Goal: Use online tool/utility: Use online tool/utility

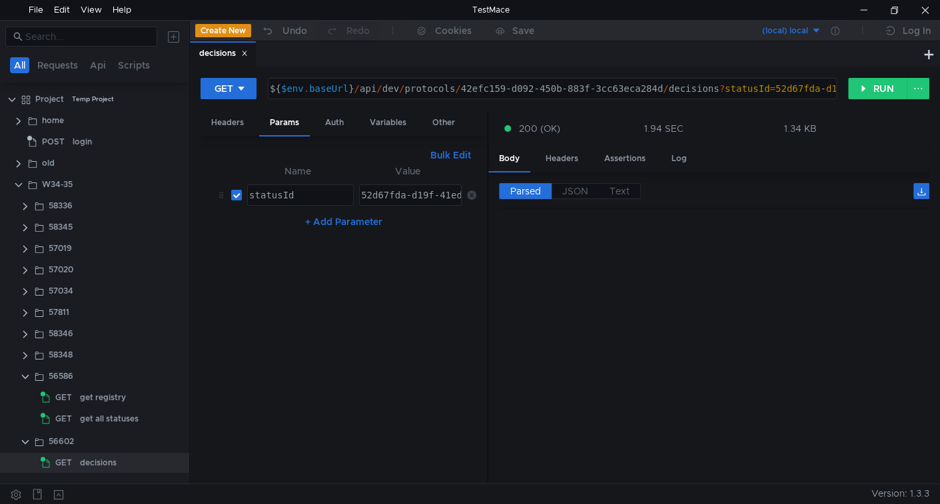
scroll to position [624, 0]
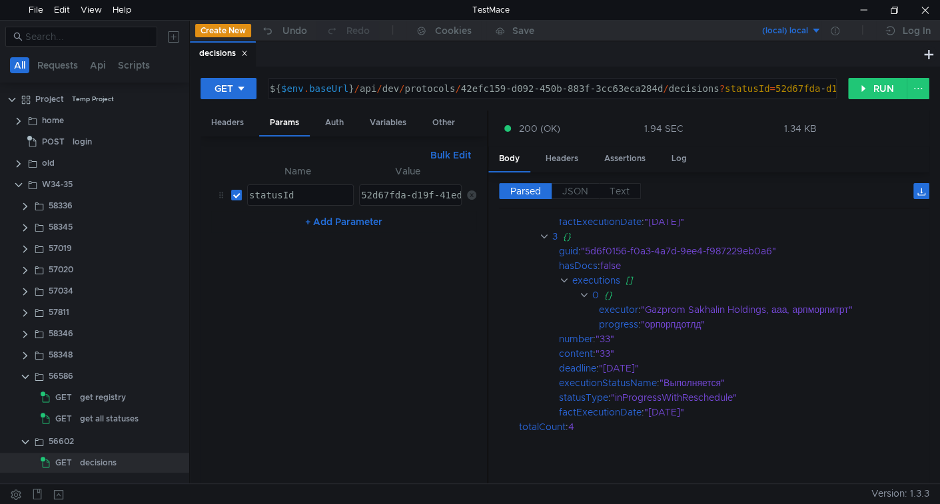
click at [250, 53] on div "decisions" at bounding box center [223, 53] width 66 height 25
click at [247, 52] on icon at bounding box center [245, 53] width 5 height 5
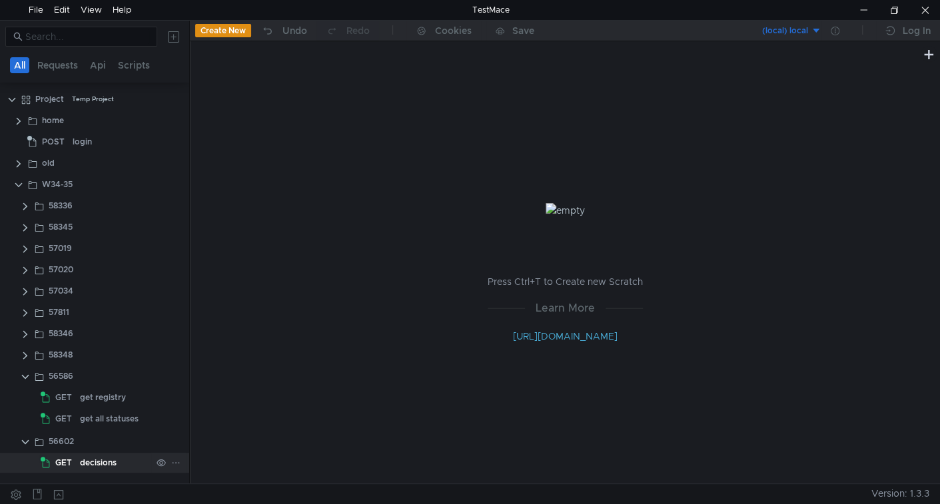
click at [97, 459] on div "decisions" at bounding box center [98, 463] width 37 height 20
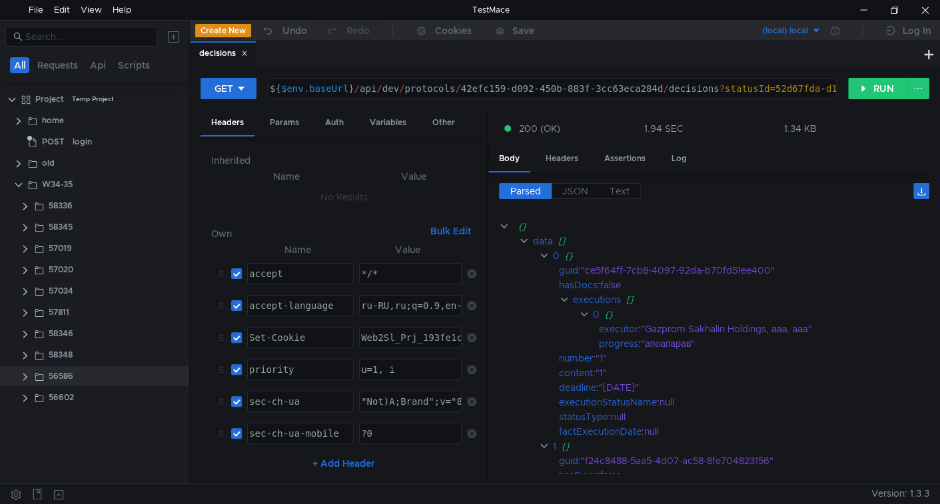
click at [246, 53] on icon at bounding box center [244, 53] width 7 height 7
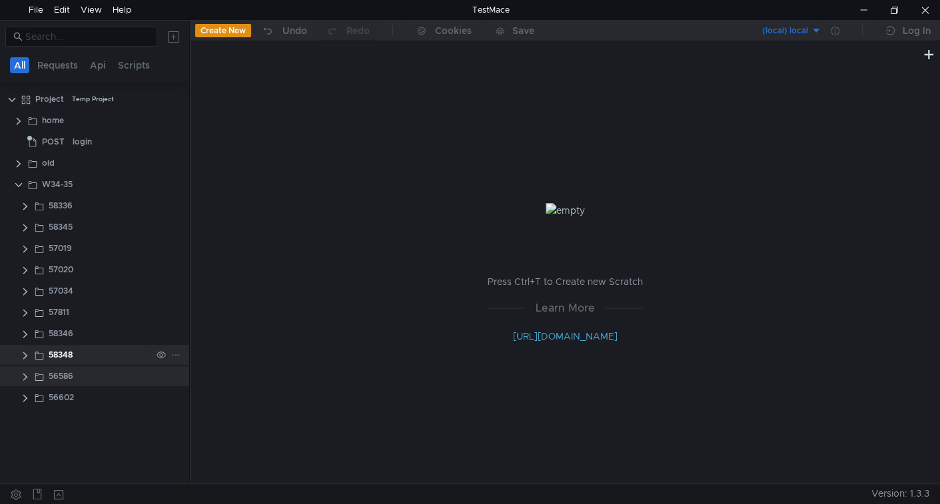
click at [40, 347] on app-folder-icon at bounding box center [39, 355] width 11 height 20
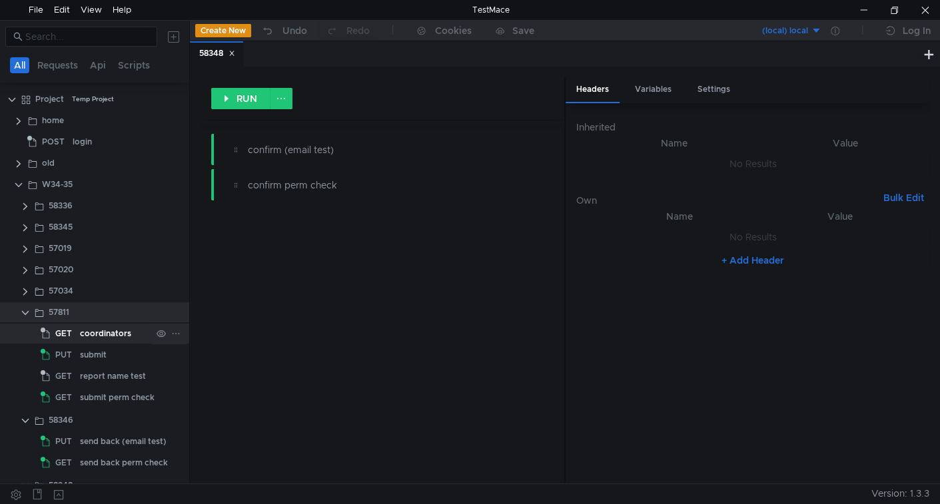
scroll to position [103, 0]
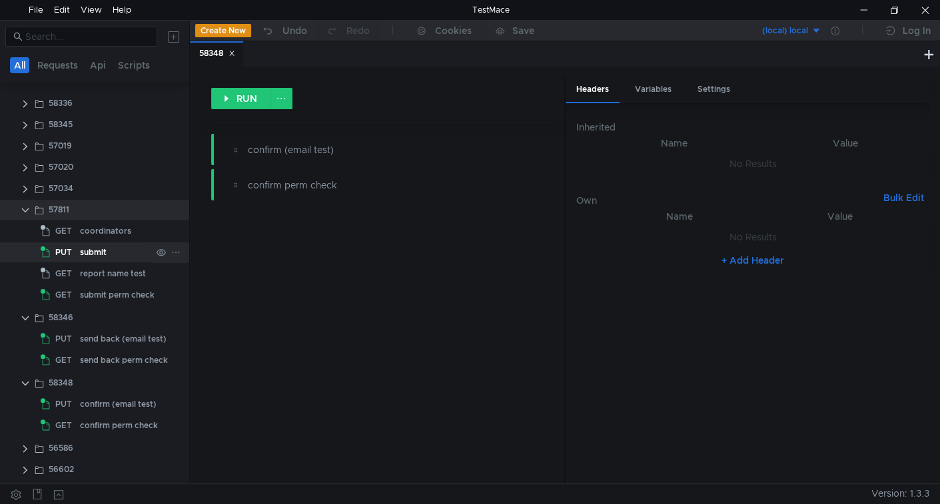
click at [102, 248] on div "submit" at bounding box center [93, 253] width 27 height 20
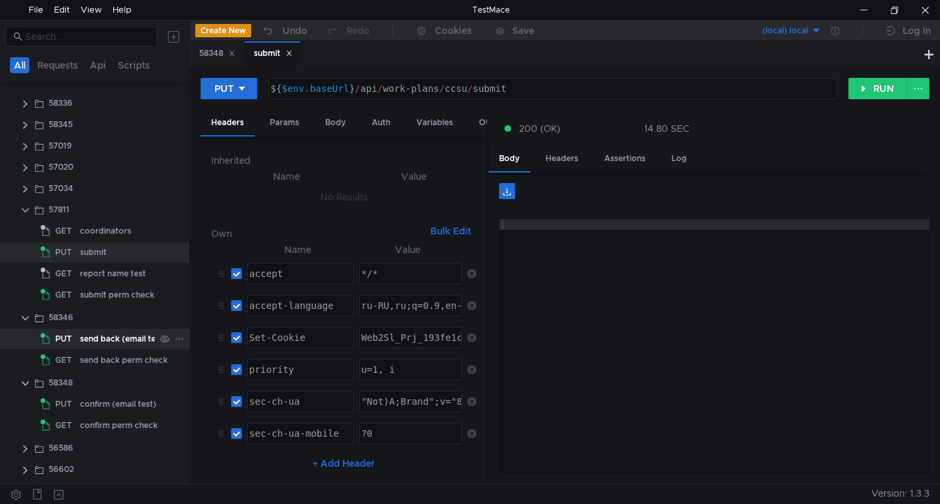
click at [106, 338] on div "send back (email test)" at bounding box center [123, 339] width 87 height 20
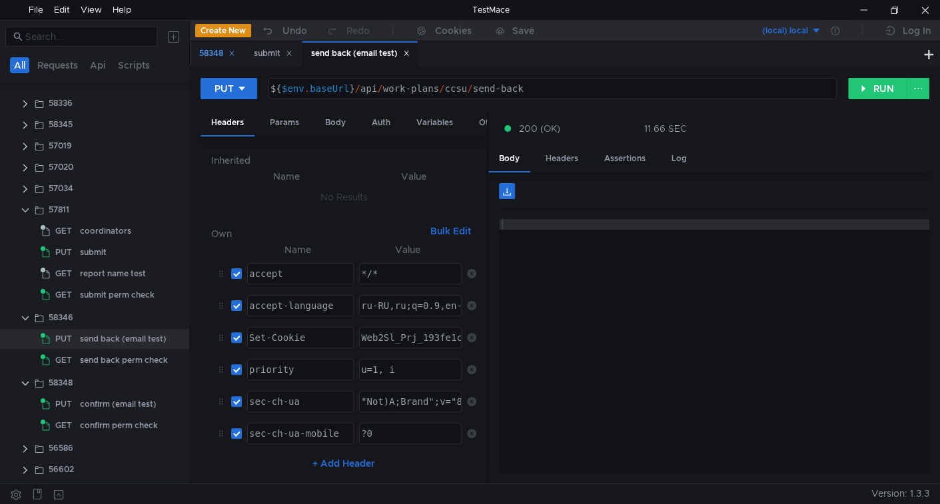
click at [235, 53] on icon at bounding box center [232, 53] width 7 height 7
click at [103, 402] on div "confirm (email test)" at bounding box center [118, 404] width 77 height 20
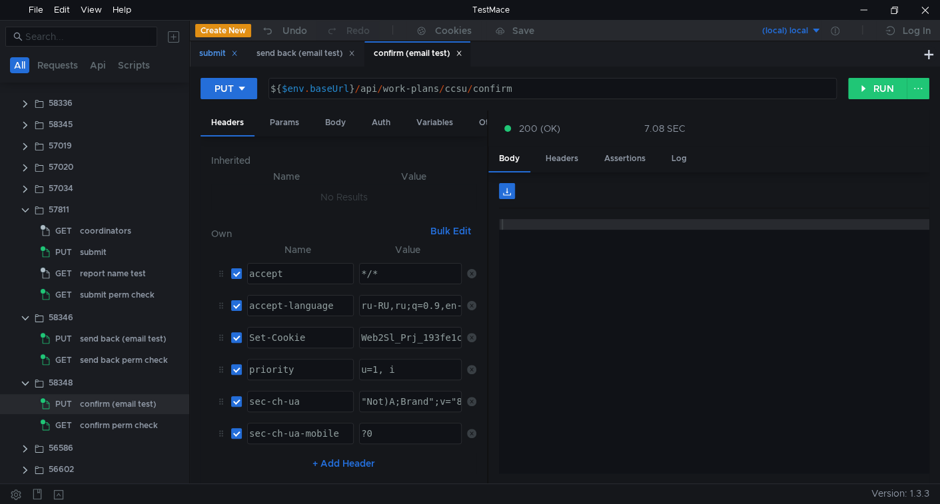
click at [208, 55] on div "submit" at bounding box center [218, 54] width 39 height 14
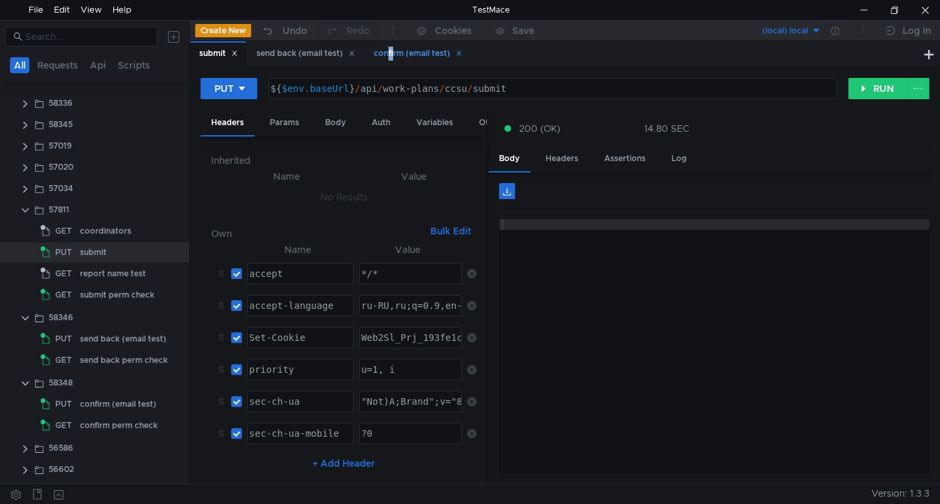
click at [395, 52] on div "confirm (email test)" at bounding box center [418, 54] width 89 height 14
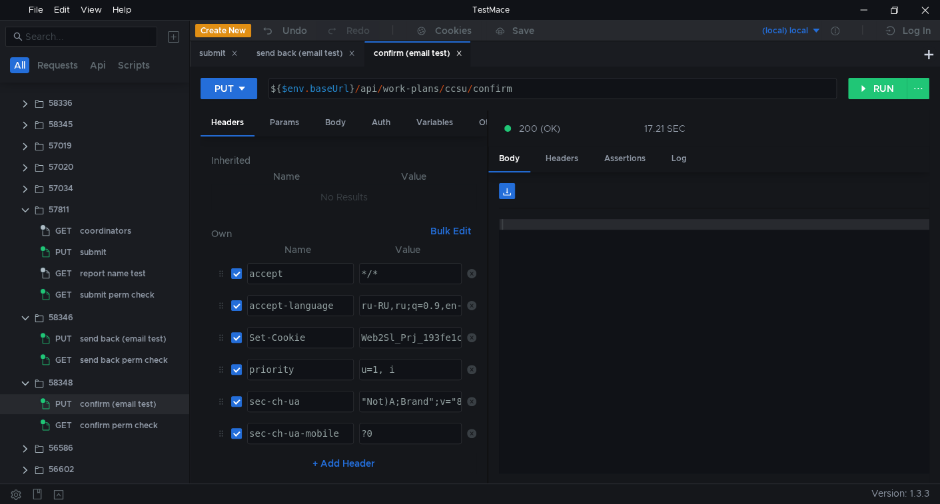
click at [395, 52] on div "confirm (email test)" at bounding box center [418, 54] width 89 height 14
click at [871, 88] on button "RUN" at bounding box center [877, 88] width 59 height 21
click at [208, 55] on div "submit" at bounding box center [218, 54] width 39 height 14
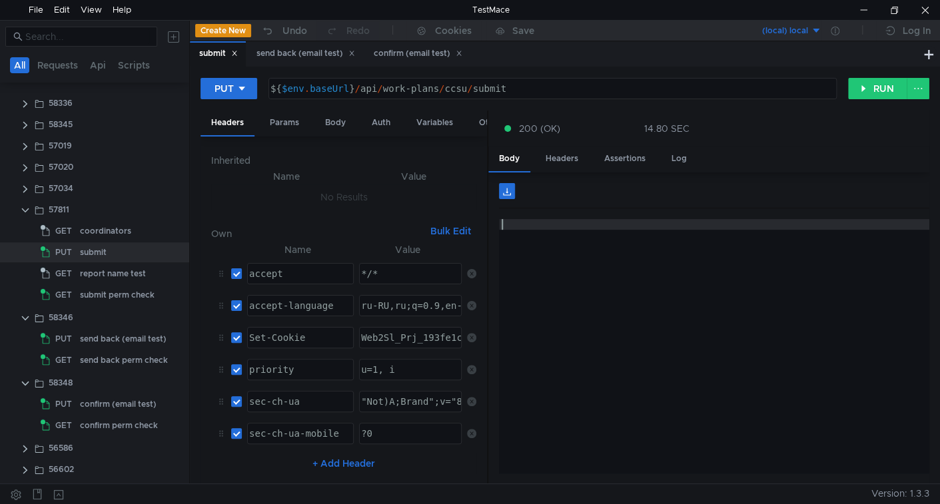
click at [611, 274] on div at bounding box center [714, 357] width 430 height 276
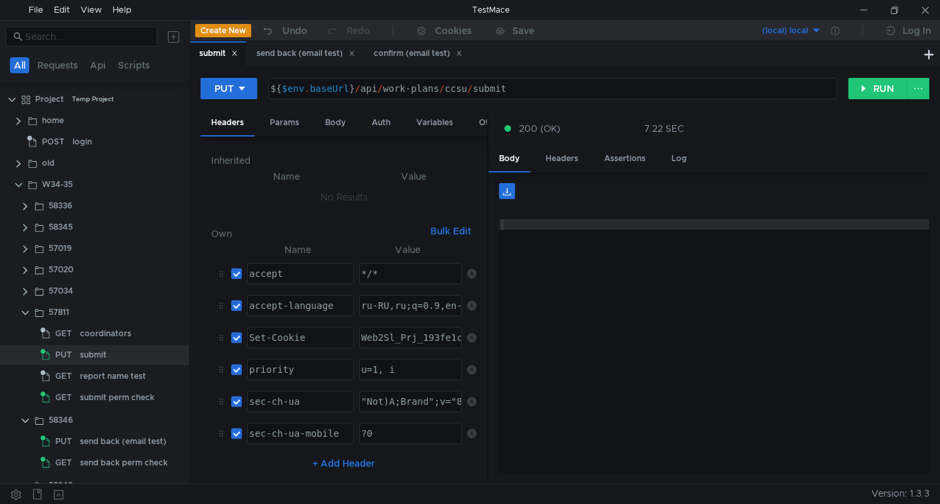
scroll to position [103, 0]
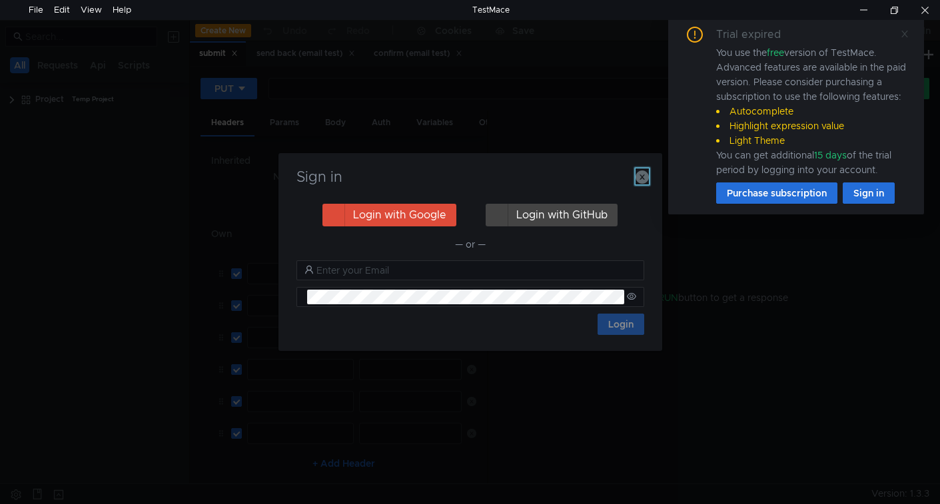
click at [644, 177] on icon "button" at bounding box center [642, 177] width 13 height 13
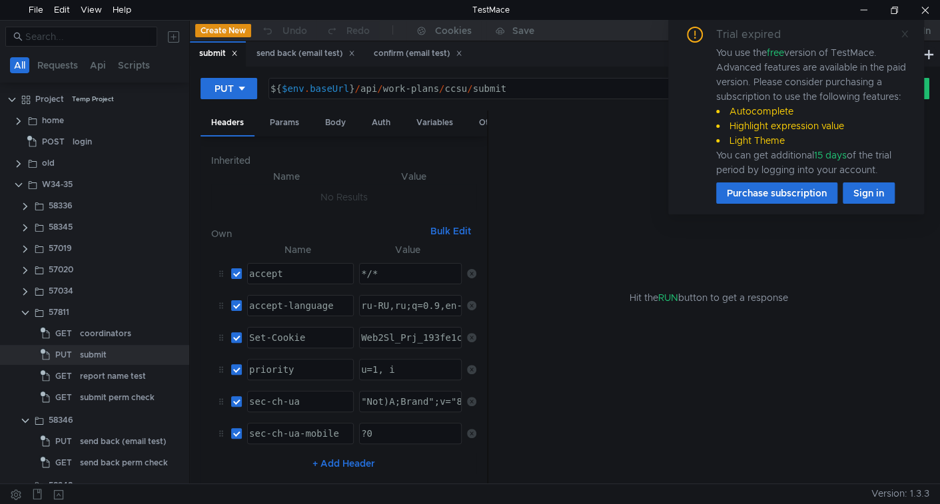
click at [904, 32] on icon at bounding box center [905, 34] width 7 height 7
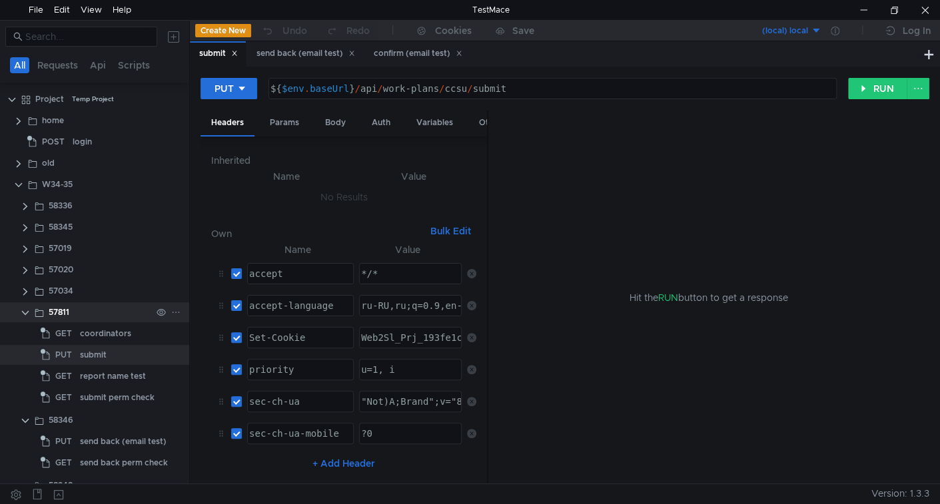
click at [23, 314] on clr-icon at bounding box center [25, 313] width 11 height 11
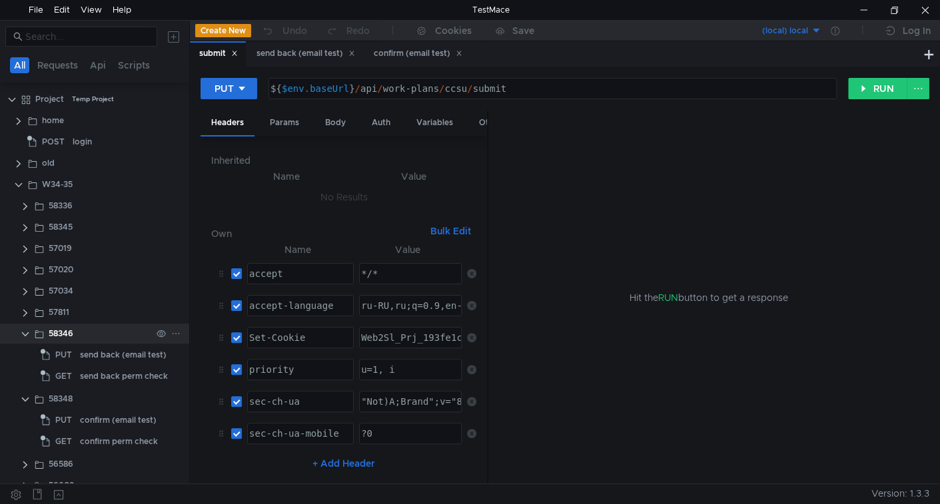
click at [26, 331] on clr-icon at bounding box center [25, 334] width 11 height 11
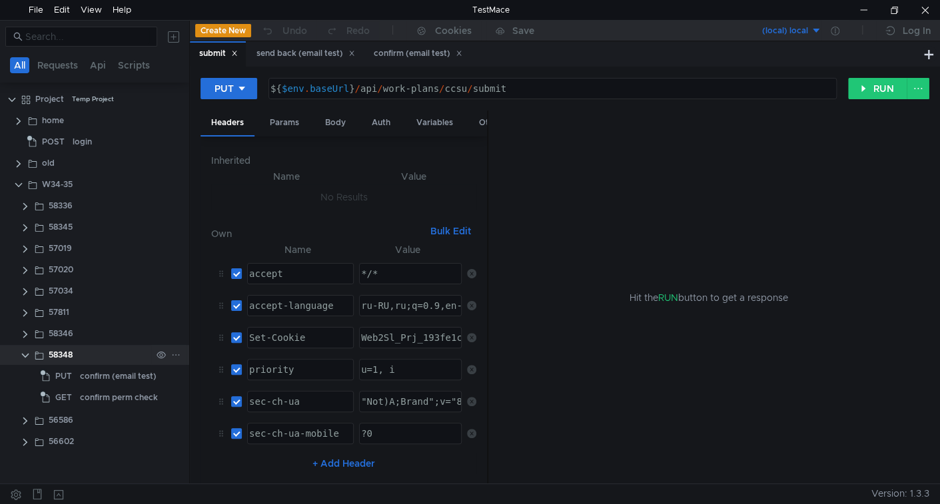
click at [27, 355] on clr-icon at bounding box center [25, 356] width 11 height 11
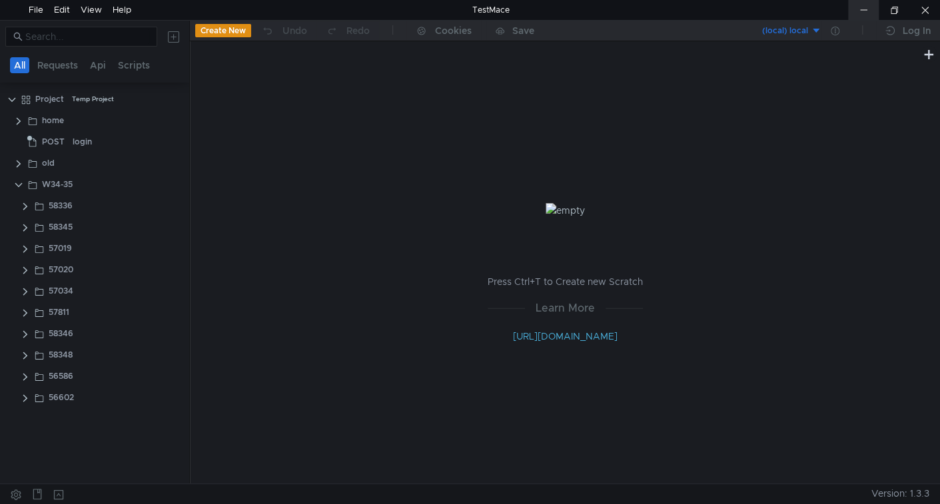
click at [864, 12] on div at bounding box center [863, 10] width 31 height 20
click at [25, 396] on clr-icon at bounding box center [25, 398] width 11 height 11
click at [23, 398] on clr-icon at bounding box center [25, 398] width 11 height 11
click at [23, 380] on clr-icon at bounding box center [25, 377] width 11 height 11
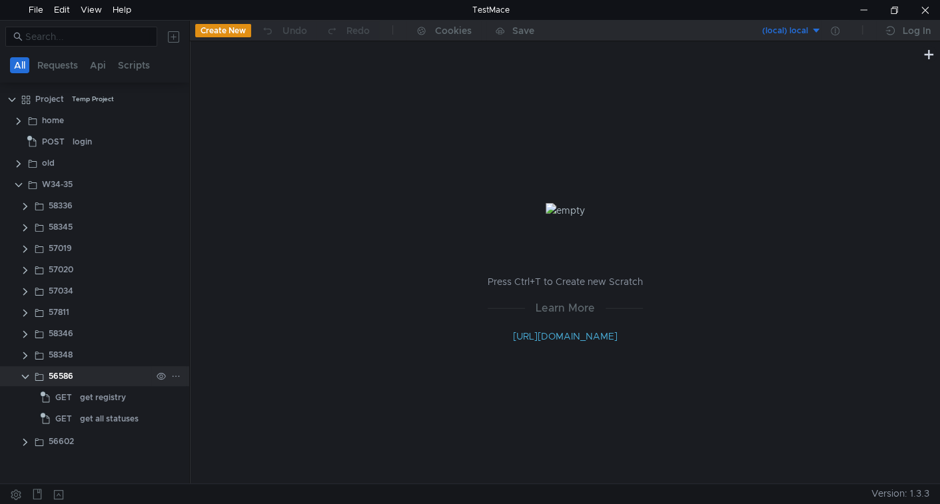
click at [23, 380] on clr-icon at bounding box center [25, 377] width 11 height 11
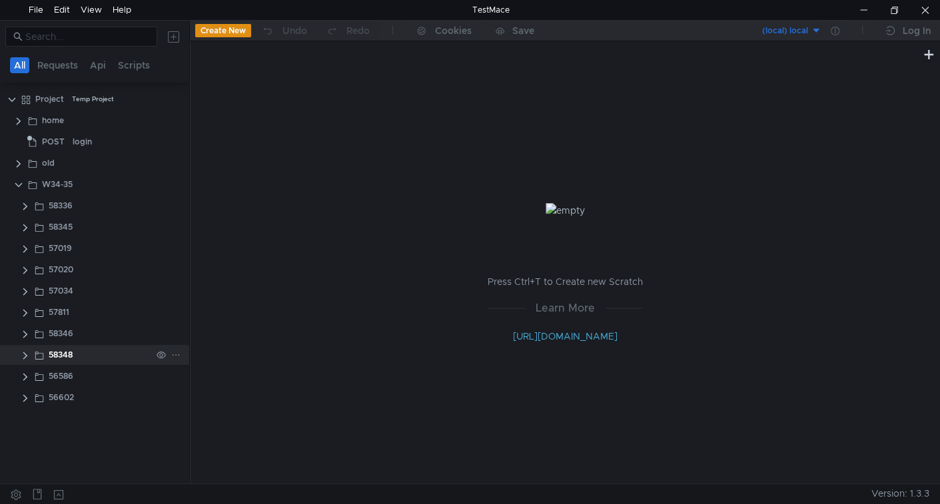
click at [23, 359] on clr-icon at bounding box center [25, 356] width 11 height 11
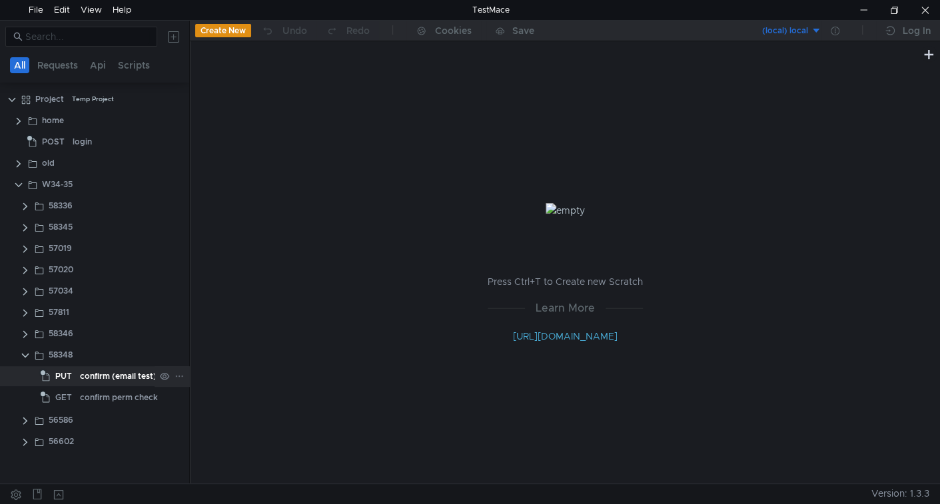
click at [83, 374] on div "confirm (email test)" at bounding box center [118, 377] width 77 height 20
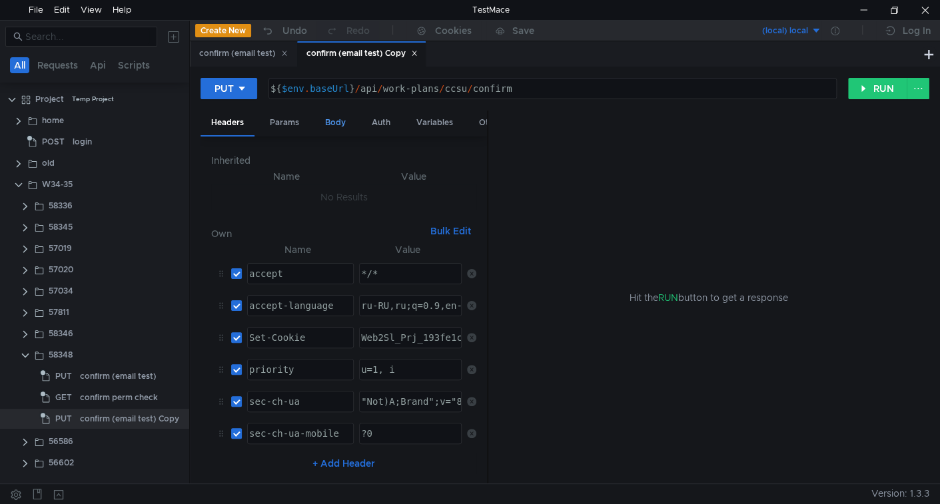
click at [335, 123] on div "Body" at bounding box center [336, 123] width 42 height 25
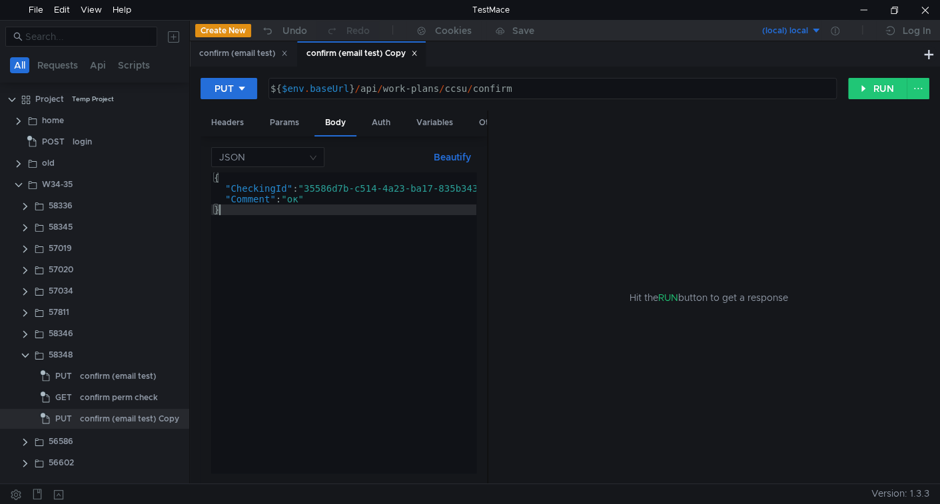
click at [348, 232] on div "{ "CheckingId" : "35586d7b-c514-4a23-ba17-835b34360c21" , "Comment" : "ок" }" at bounding box center [367, 334] width 313 height 322
paste textarea "_contractsRepository.DeleteContract(guid, token);"
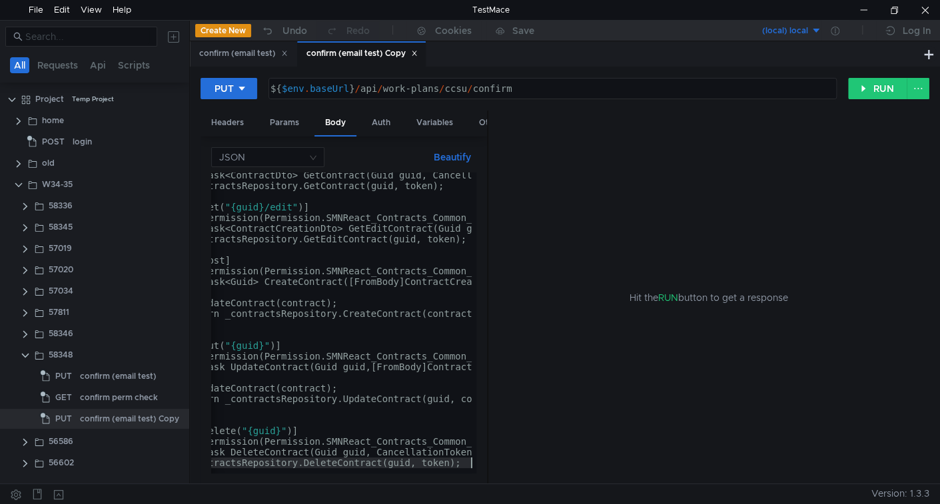
type textarea "_contractsRepository.DeleteContract(guid, token);"
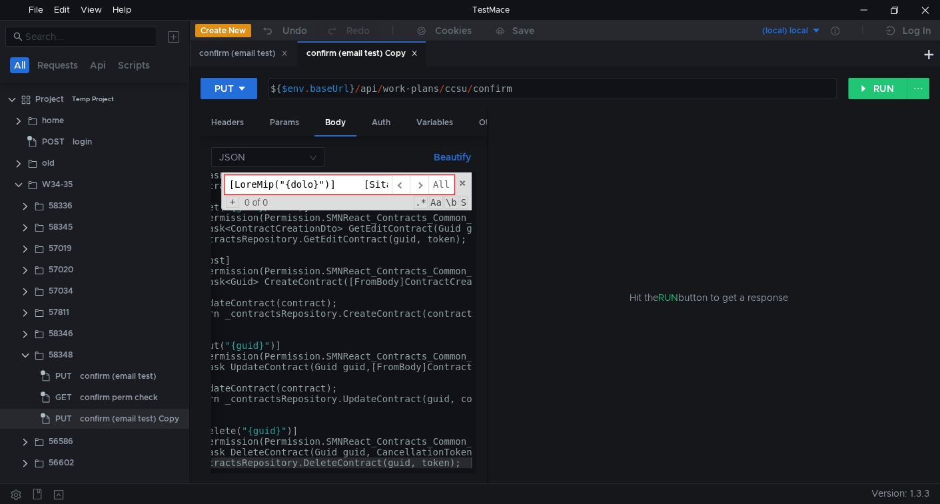
scroll to position [0, 7067]
type input "[HttpGet("{guid}")] [FuncPermission(Permission.SMNReact_Contracts)] public Task…"
click at [443, 183] on span "All" at bounding box center [441, 184] width 26 height 19
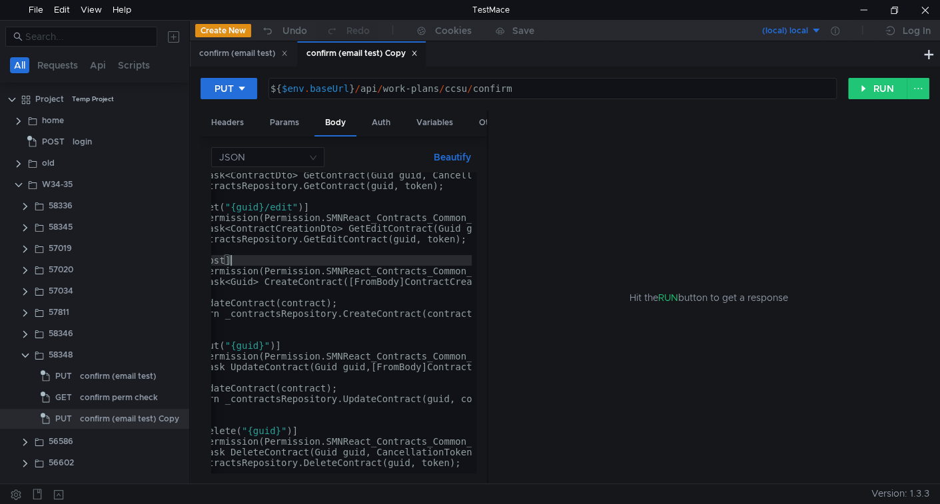
click at [345, 259] on div "public Task<ContractDto> GetContract ( Guid guid, CancellationToken token ) => …" at bounding box center [451, 328] width 604 height 317
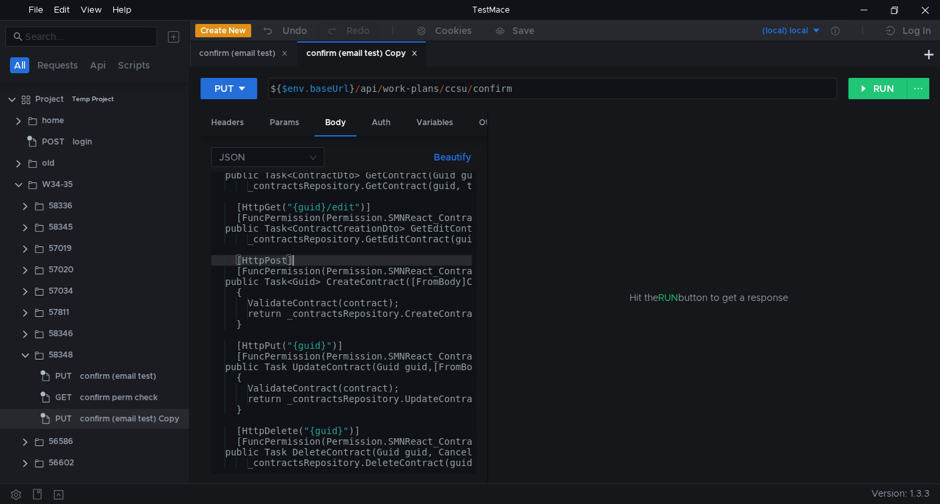
scroll to position [0, 0]
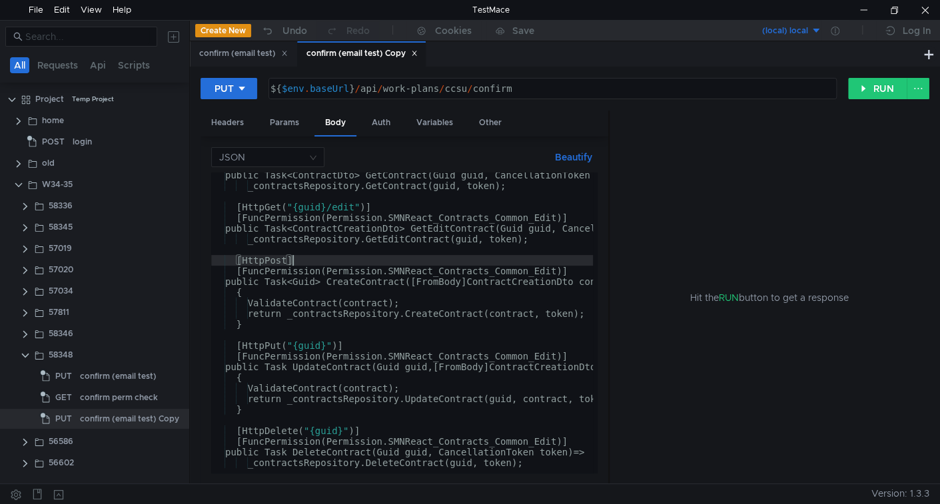
drag, startPoint x: 487, startPoint y: 231, endPoint x: 714, endPoint y: 221, distance: 226.8
click at [714, 221] on as-split "Headers Params Body Auth Variables Other JSON Beautify [HttpPost] public Task<C…" at bounding box center [565, 298] width 729 height 375
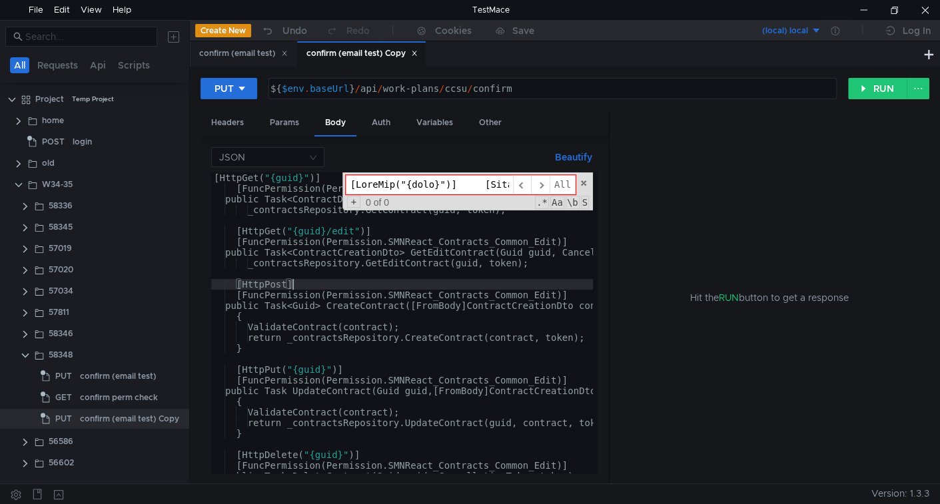
click at [427, 281] on div "[ HttpGet ( "{guid}" )] [ FuncPermission ( Permission.SMNReact_Contracts )] pub…" at bounding box center [513, 331] width 604 height 317
click at [574, 200] on span "\b" at bounding box center [573, 202] width 14 height 13
click at [587, 200] on span "S" at bounding box center [585, 202] width 8 height 13
click at [575, 201] on span "\b" at bounding box center [573, 202] width 14 height 13
click at [588, 200] on span "S" at bounding box center [585, 202] width 8 height 13
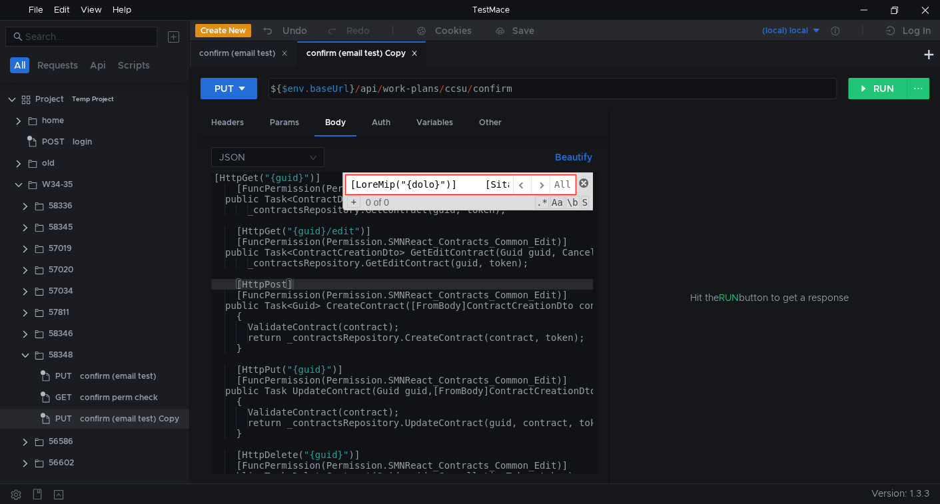
click at [583, 179] on span at bounding box center [583, 183] width 9 height 9
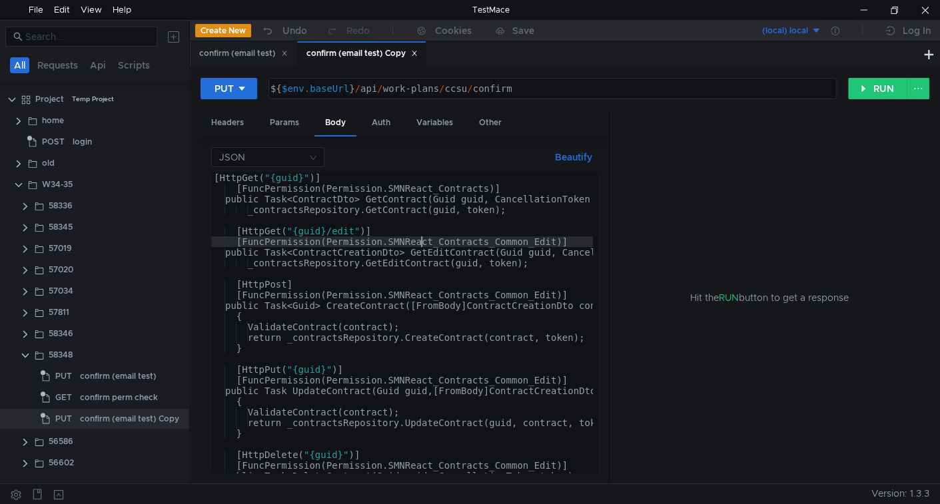
click at [419, 239] on div "[ HttpGet ( "{guid}" )] [ FuncPermission ( Permission.SMNReact_Contracts )] pub…" at bounding box center [513, 331] width 604 height 317
type textarea "public Task DeleteContract(Guid guid, CancellationToken token) => _contractsRep…"
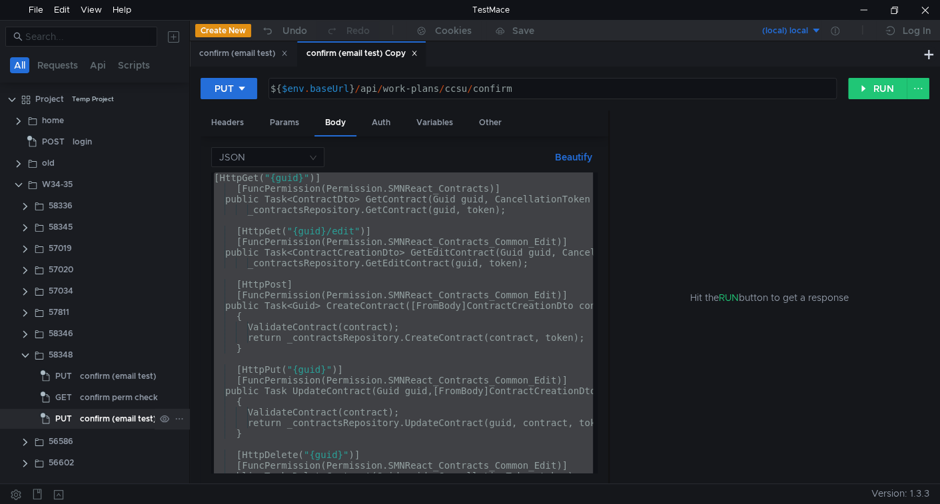
click at [137, 413] on div "confirm (email test) Copy" at bounding box center [129, 419] width 99 height 20
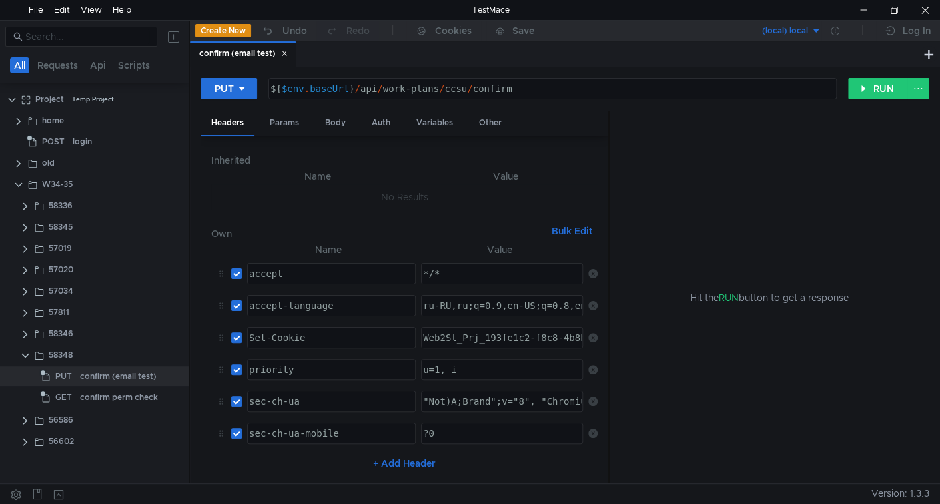
click at [287, 55] on icon at bounding box center [285, 53] width 5 height 5
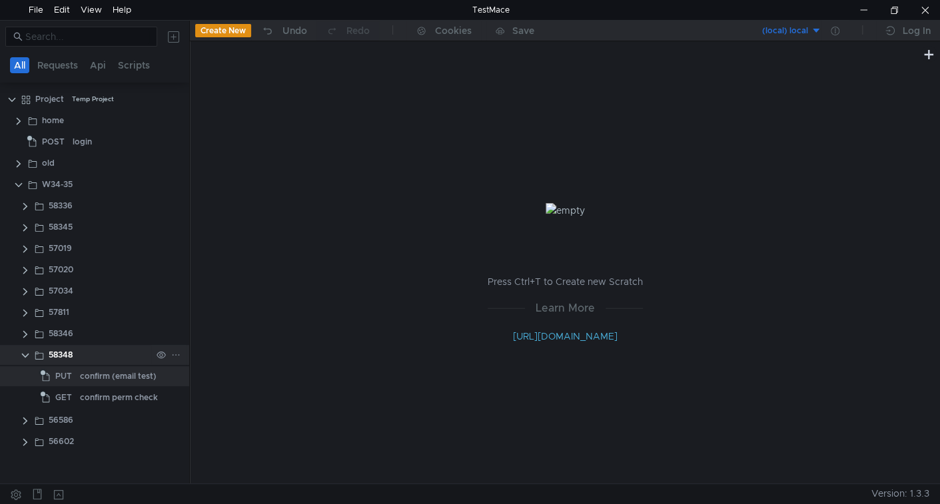
click at [23, 353] on clr-icon at bounding box center [25, 356] width 11 height 11
